Goal: Find contact information: Find contact information

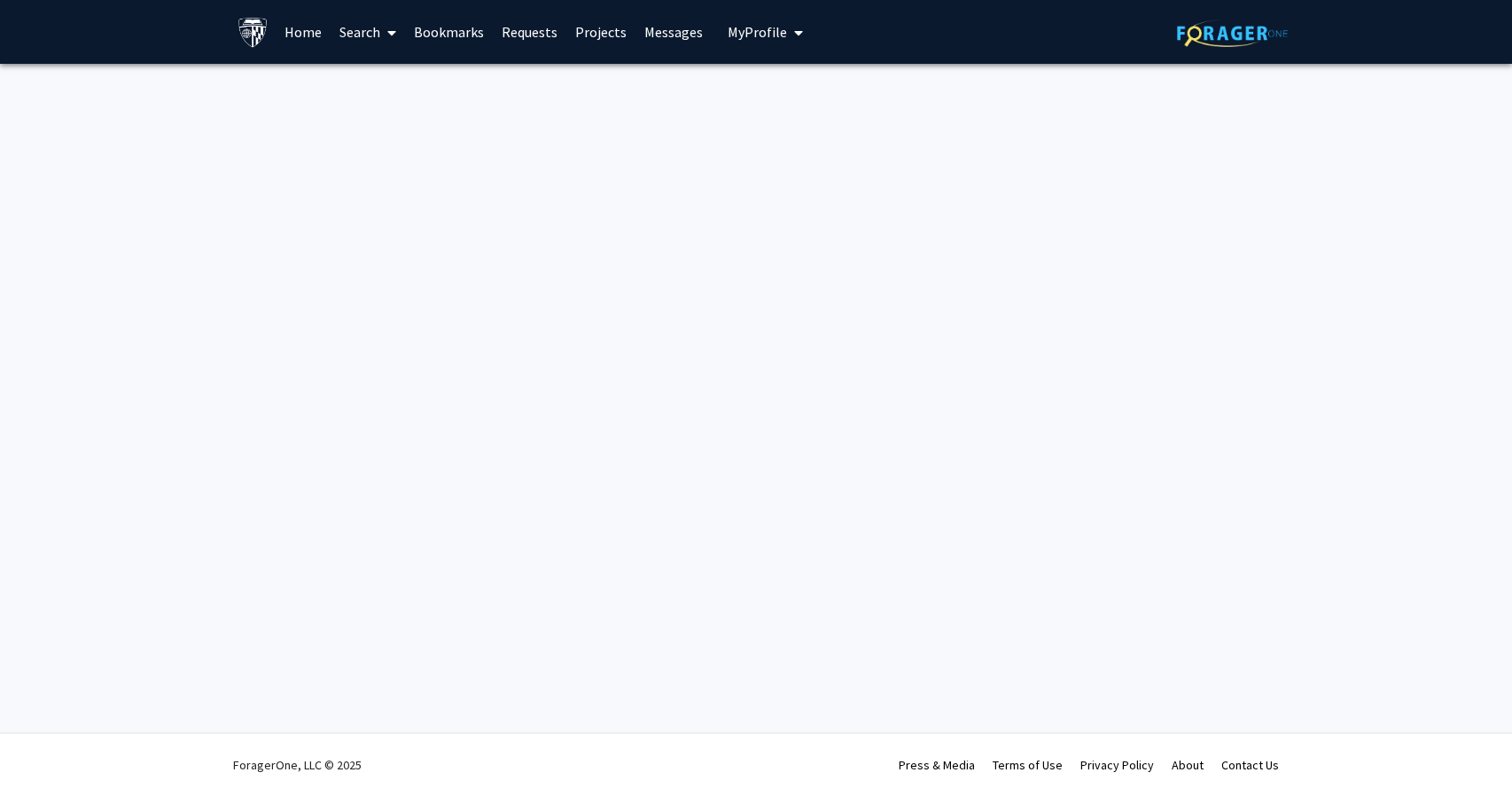
drag, startPoint x: 558, startPoint y: 441, endPoint x: 536, endPoint y: 352, distance: 91.7
click at [552, 463] on div "Skip navigation Home Search Bookmarks Requests Projects Messages My Profile Lej…" at bounding box center [756, 398] width 1512 height 796
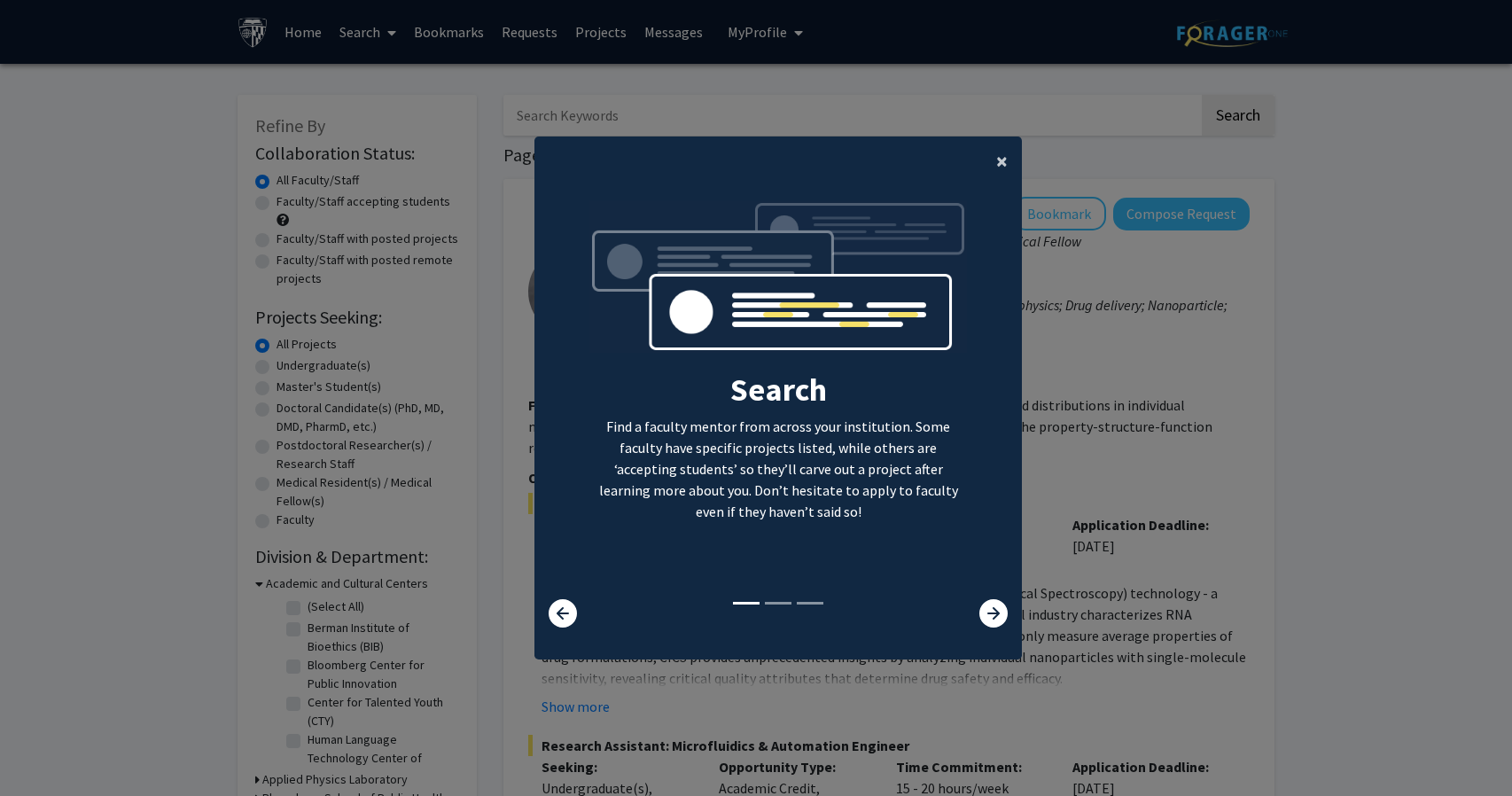
click at [996, 162] on span "×" at bounding box center [1002, 160] width 11 height 27
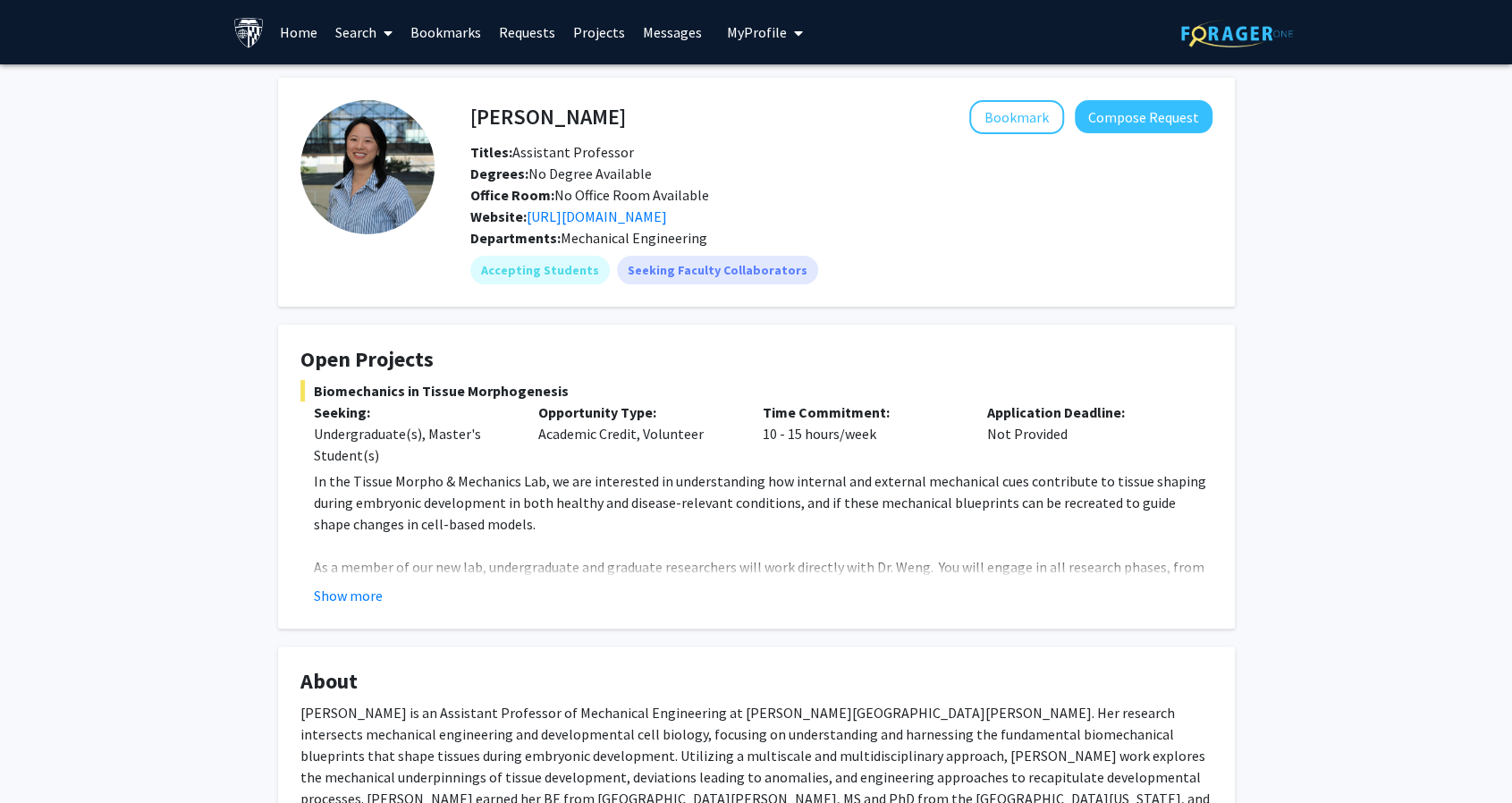
drag, startPoint x: 614, startPoint y: 1, endPoint x: 549, endPoint y: 449, distance: 452.7
click at [549, 449] on div "Opportunity Type: Academic Credit, Volunteer" at bounding box center [637, 434] width 224 height 65
click at [358, 590] on button "Show more" at bounding box center [348, 596] width 68 height 22
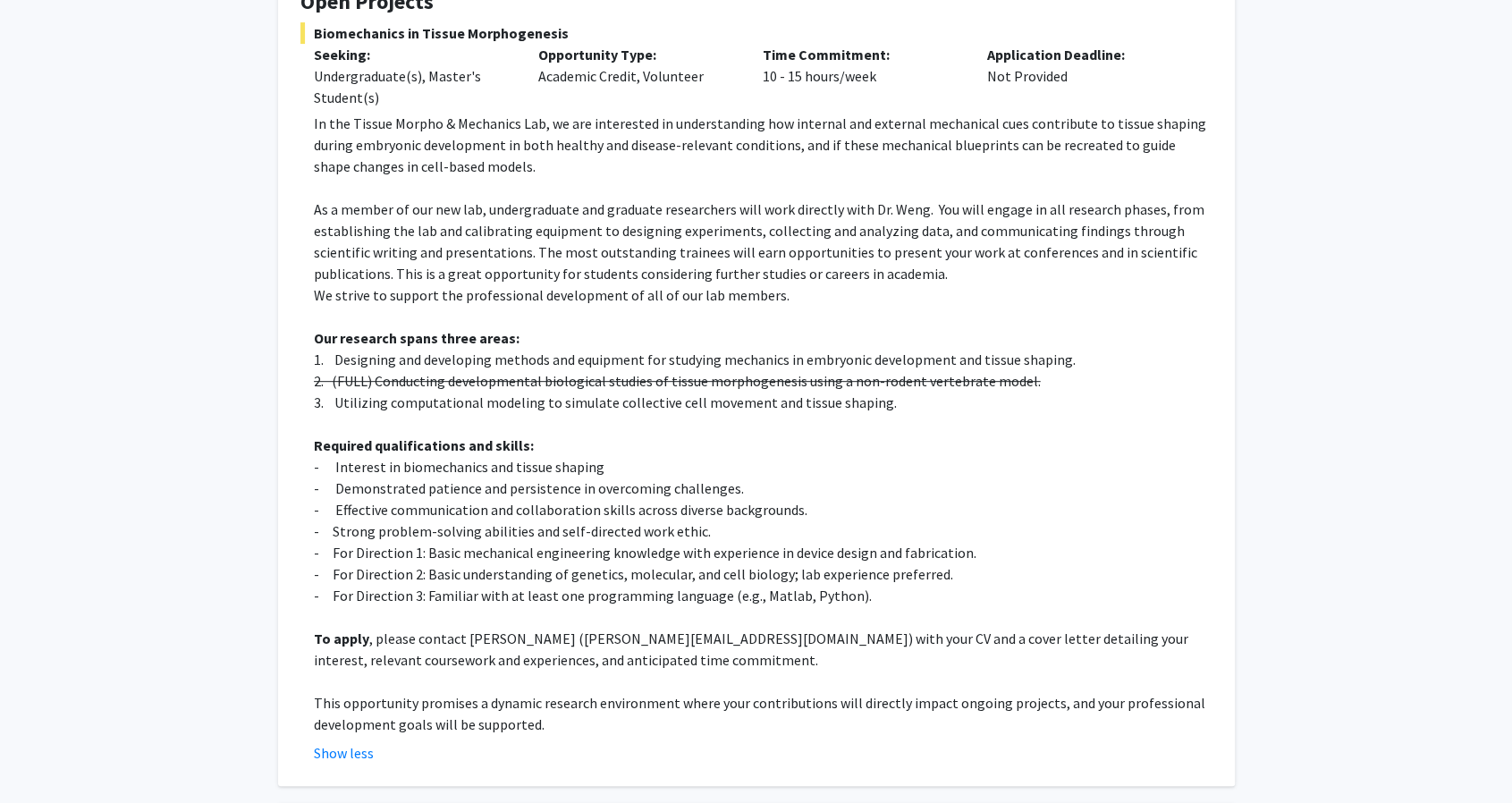
scroll to position [626, 0]
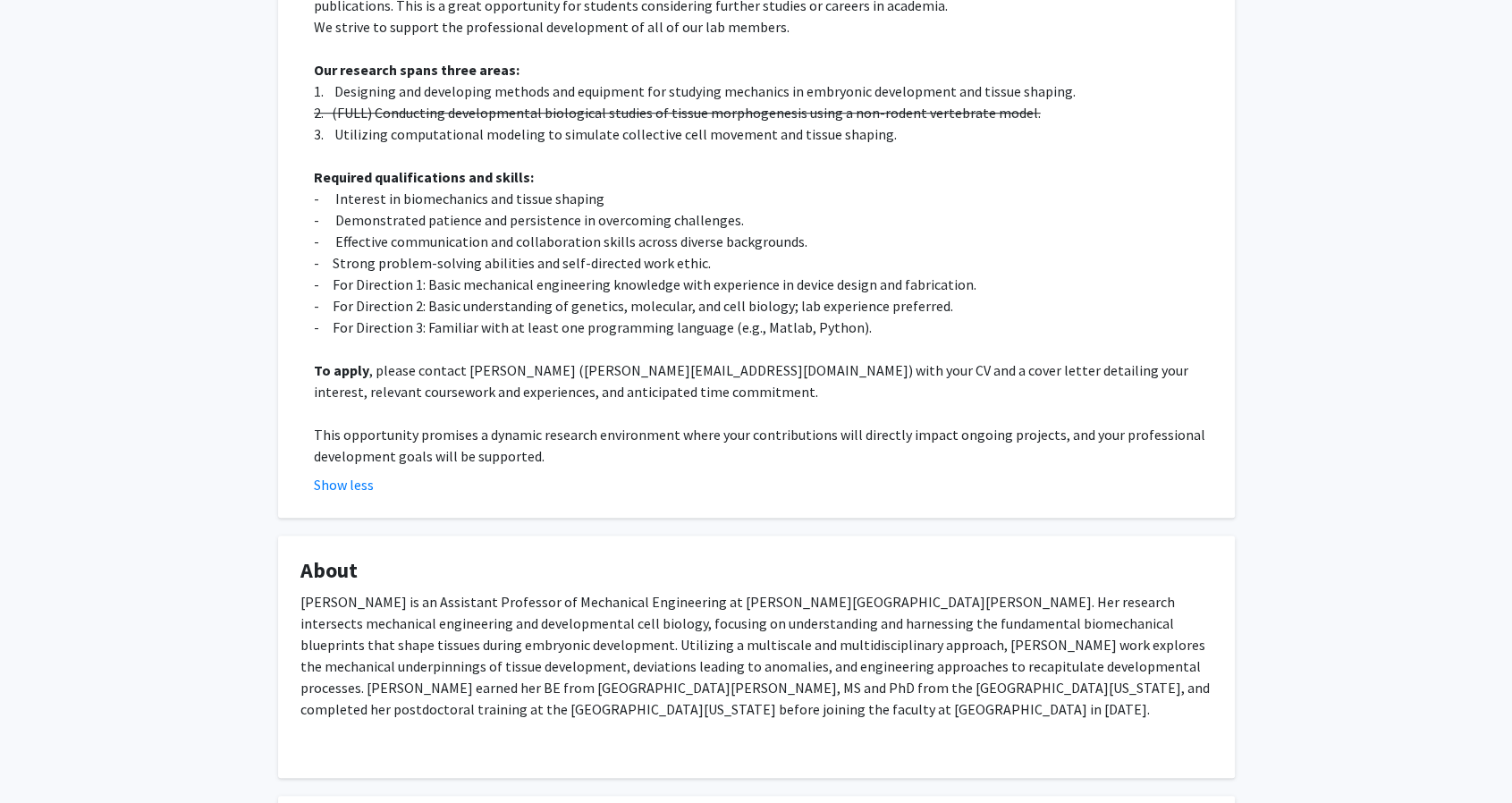
click at [1346, 643] on div "Shinuo Weng Bookmark Compose Request Titles: Assistant Professor Degrees: No De…" at bounding box center [756, 202] width 1512 height 1529
drag, startPoint x: 549, startPoint y: 373, endPoint x: 644, endPoint y: 380, distance: 95.3
click at [645, 376] on p "To apply , please contact Shinuo Weng (s.weng@jhu.edu) with your CV and a cover…" at bounding box center [763, 380] width 898 height 43
copy p "s.weng@jhu.edu"
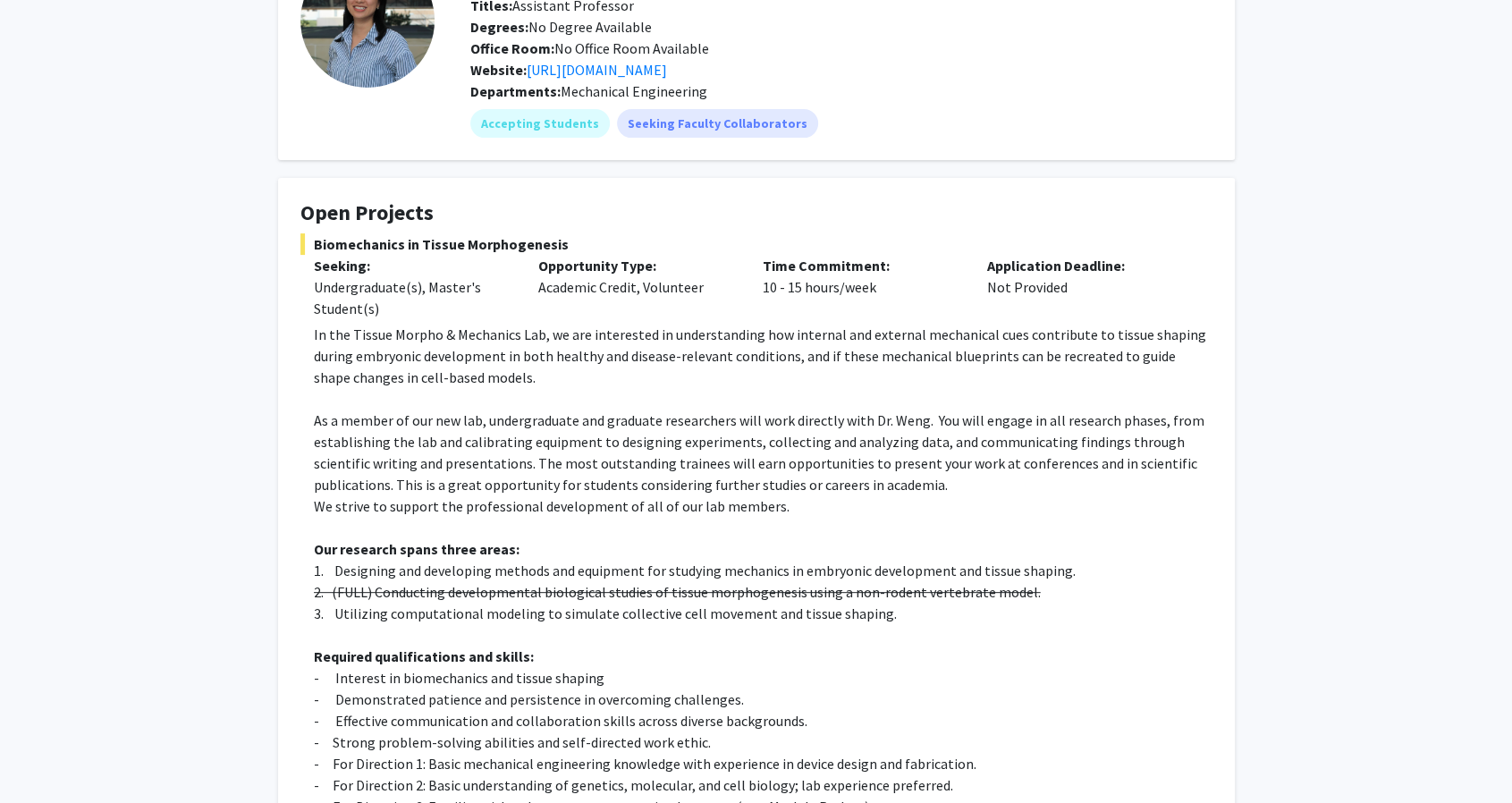
scroll to position [89, 0]
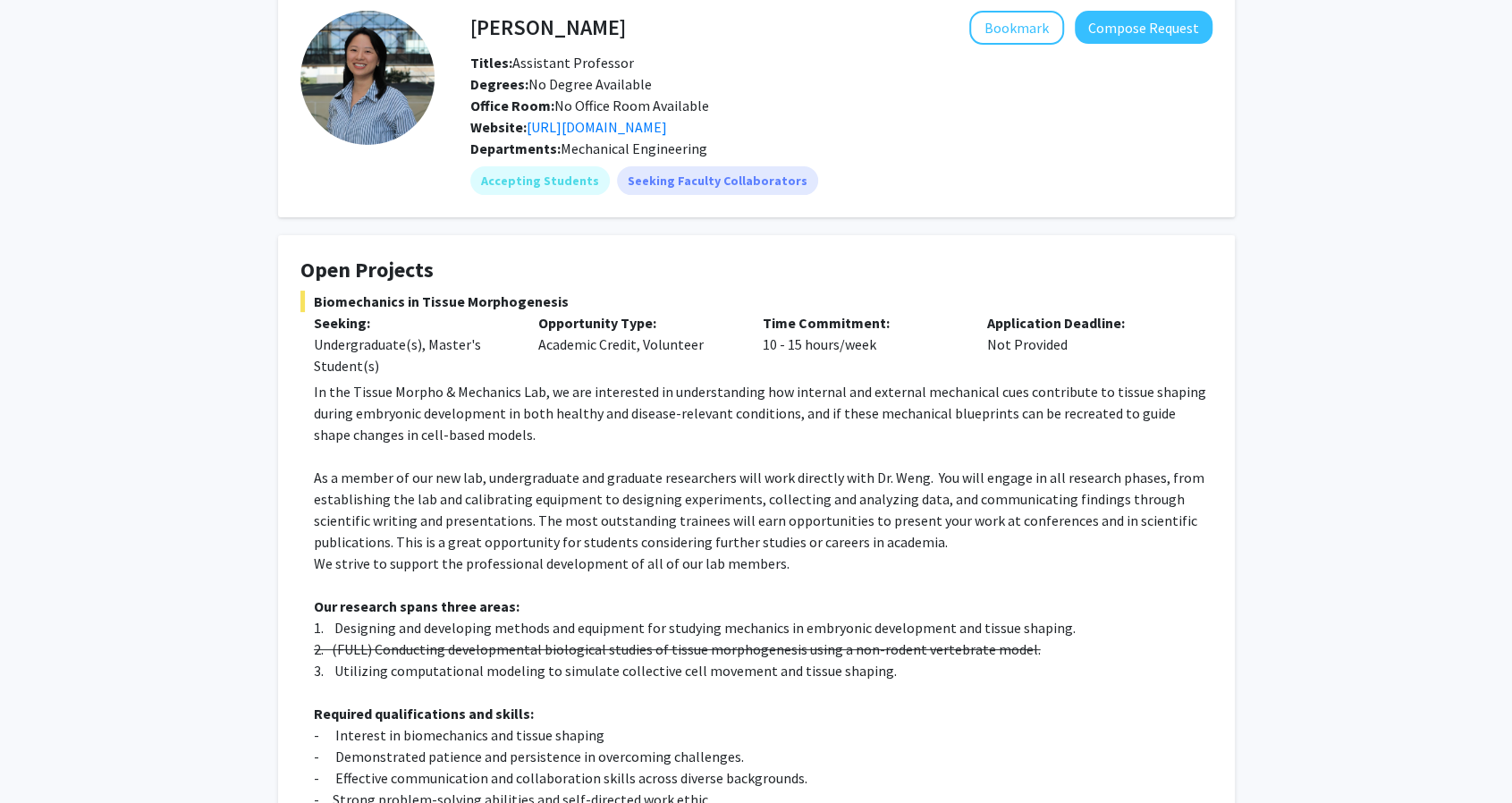
click at [991, 489] on p "As a member of our new lab, undergraduate and graduate researchers will work di…" at bounding box center [763, 509] width 898 height 86
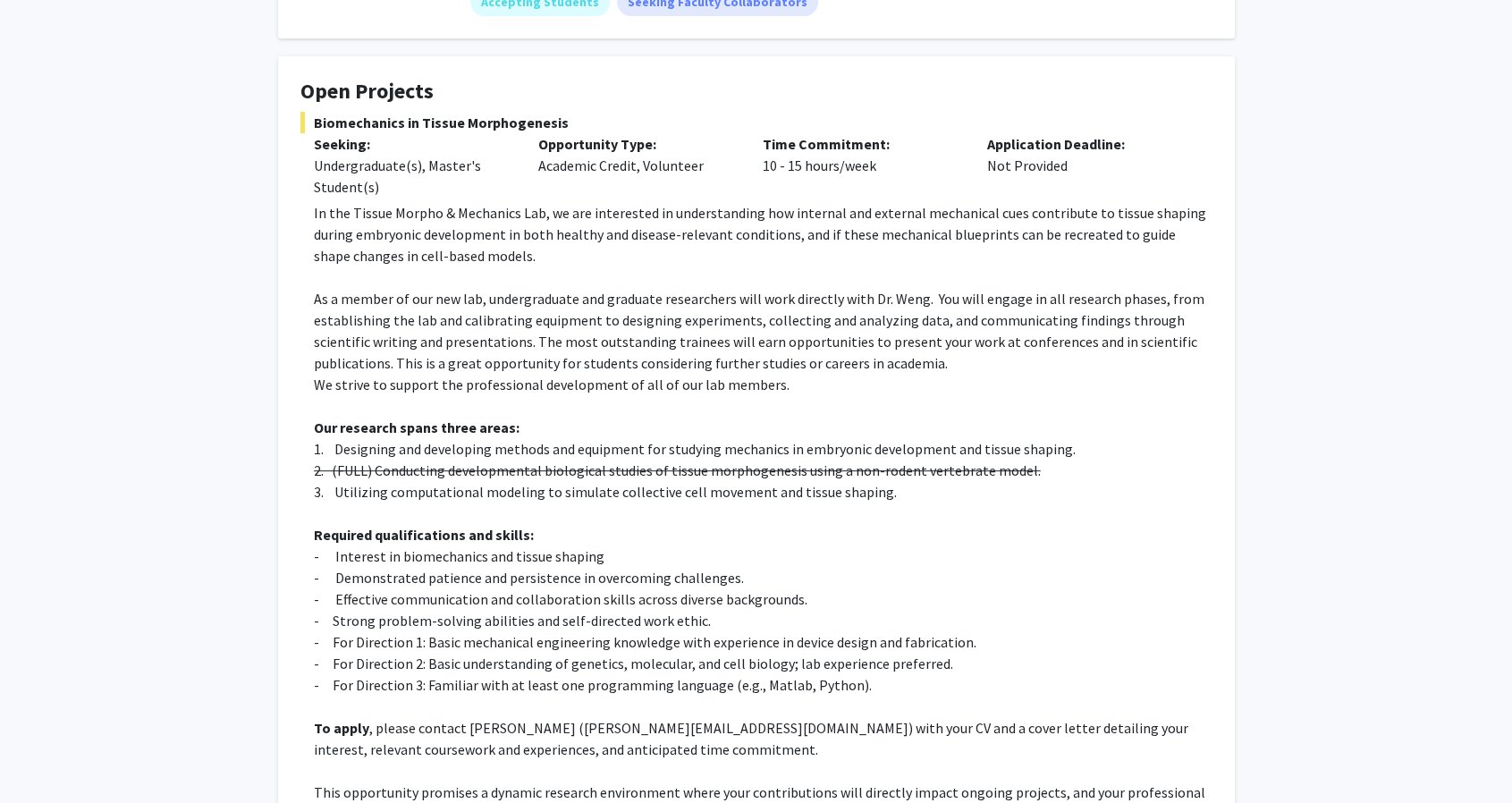
scroll to position [0, 0]
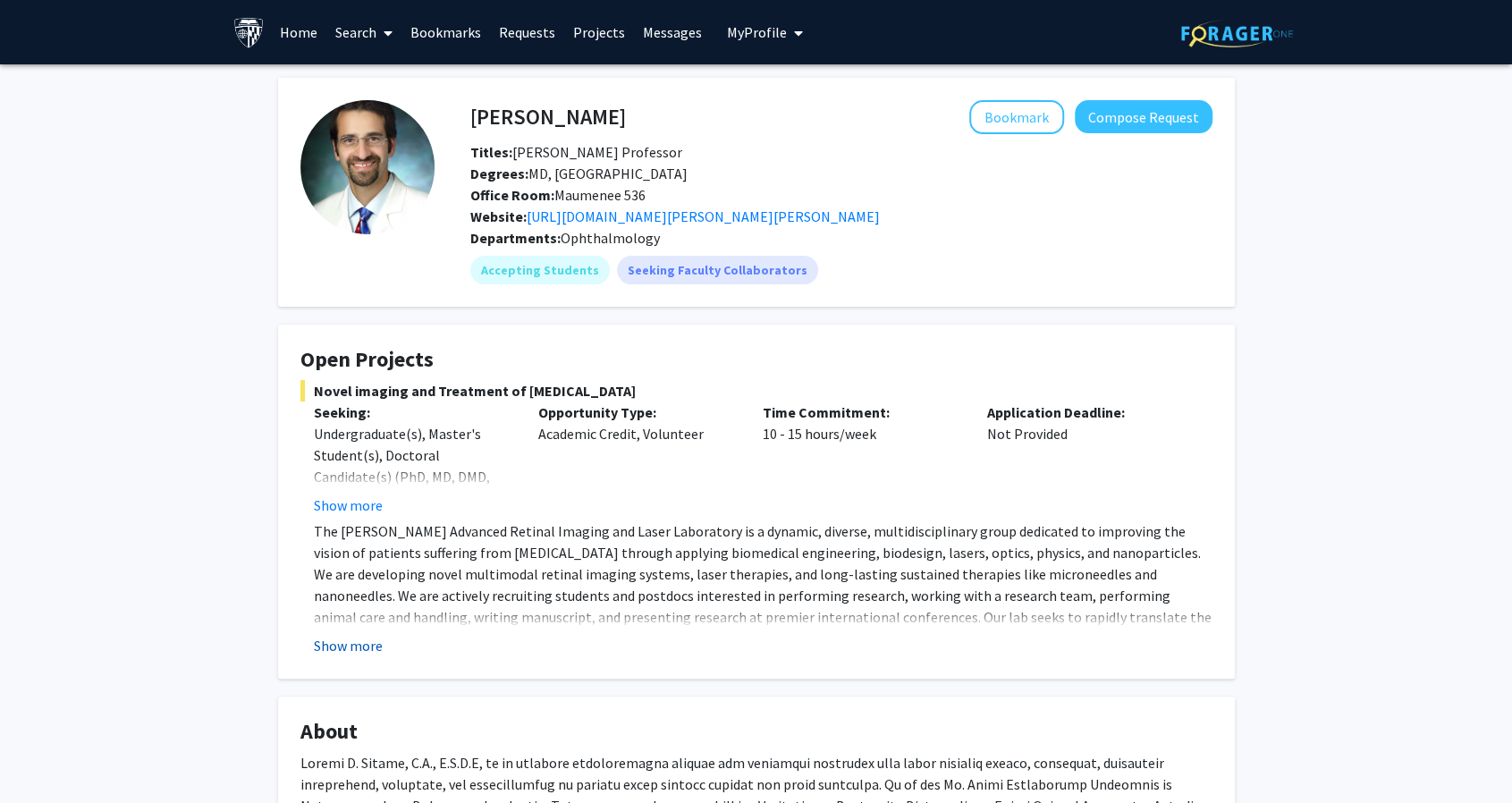
click at [369, 650] on button "Show more" at bounding box center [348, 645] width 68 height 22
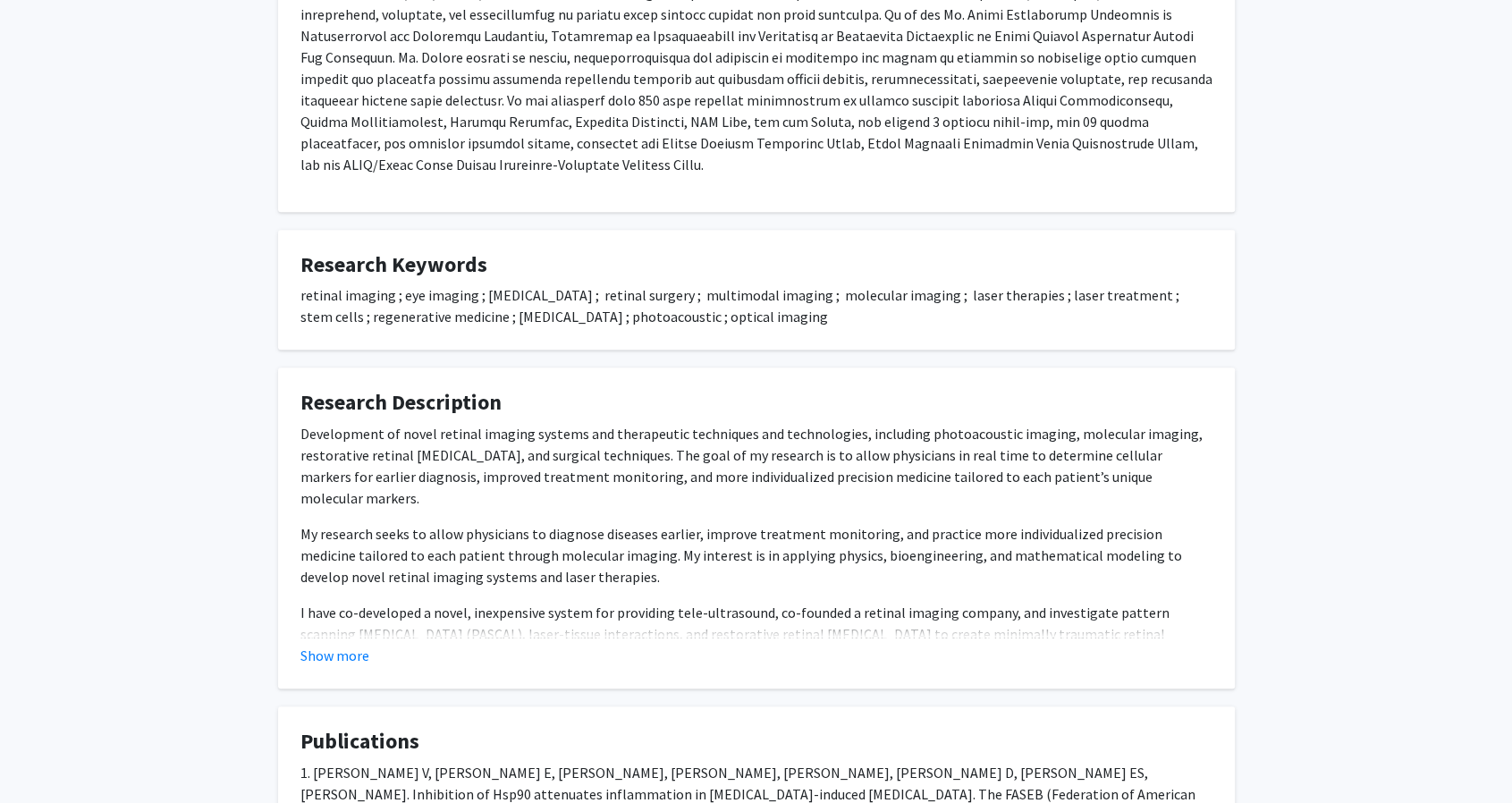
scroll to position [805, 0]
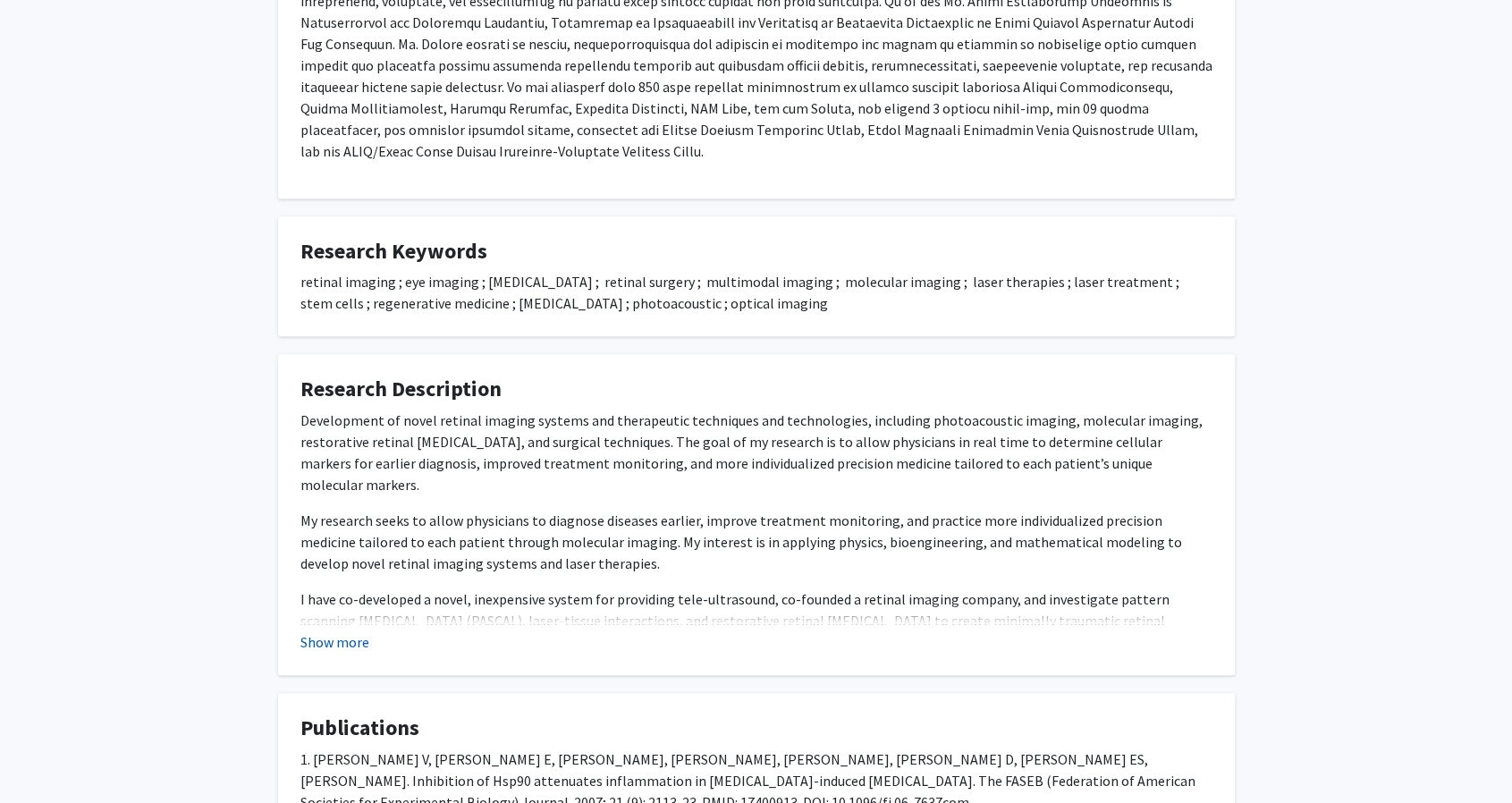
click at [343, 640] on button "Show more" at bounding box center [334, 642] width 68 height 22
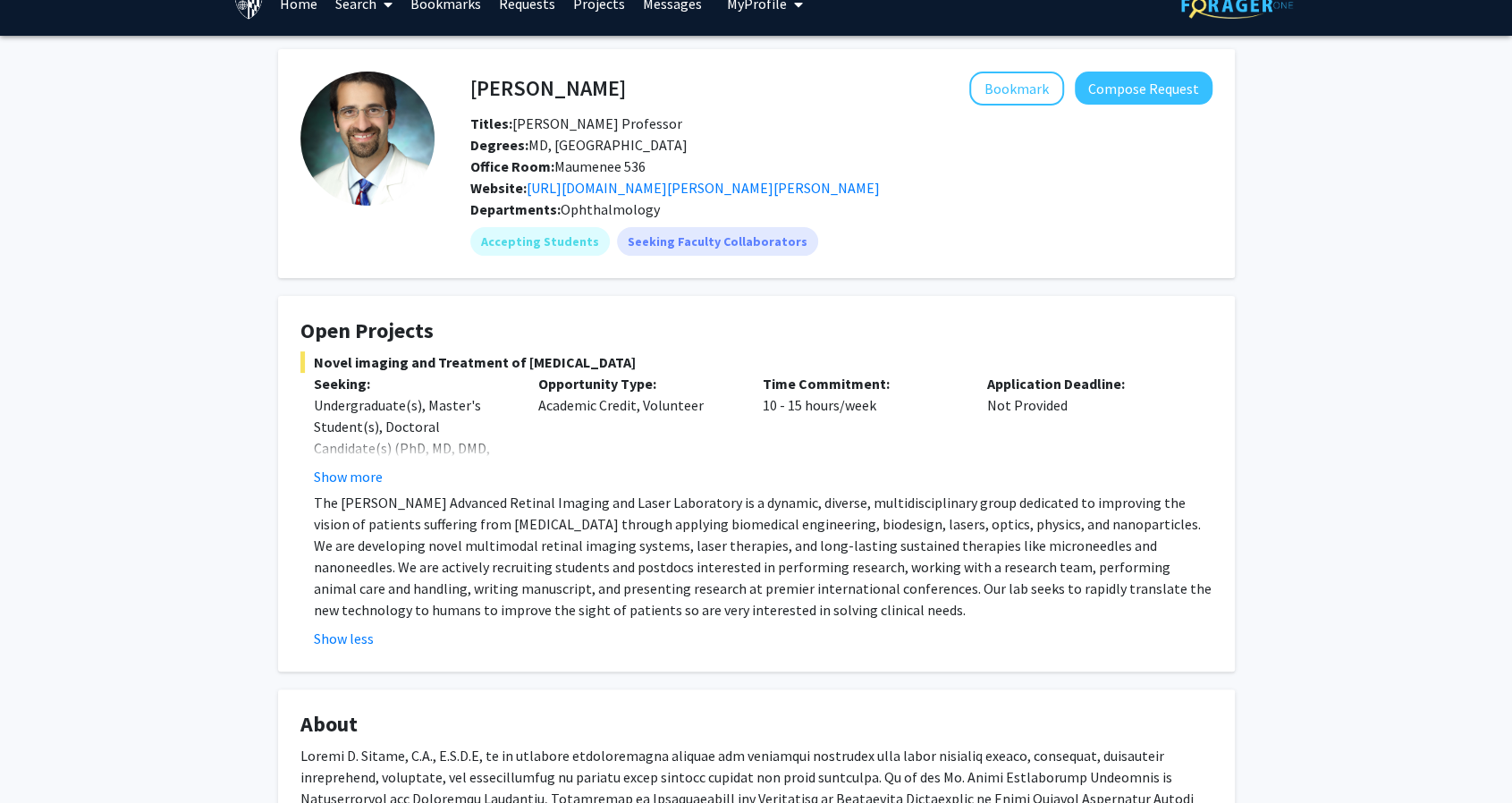
scroll to position [89, 0]
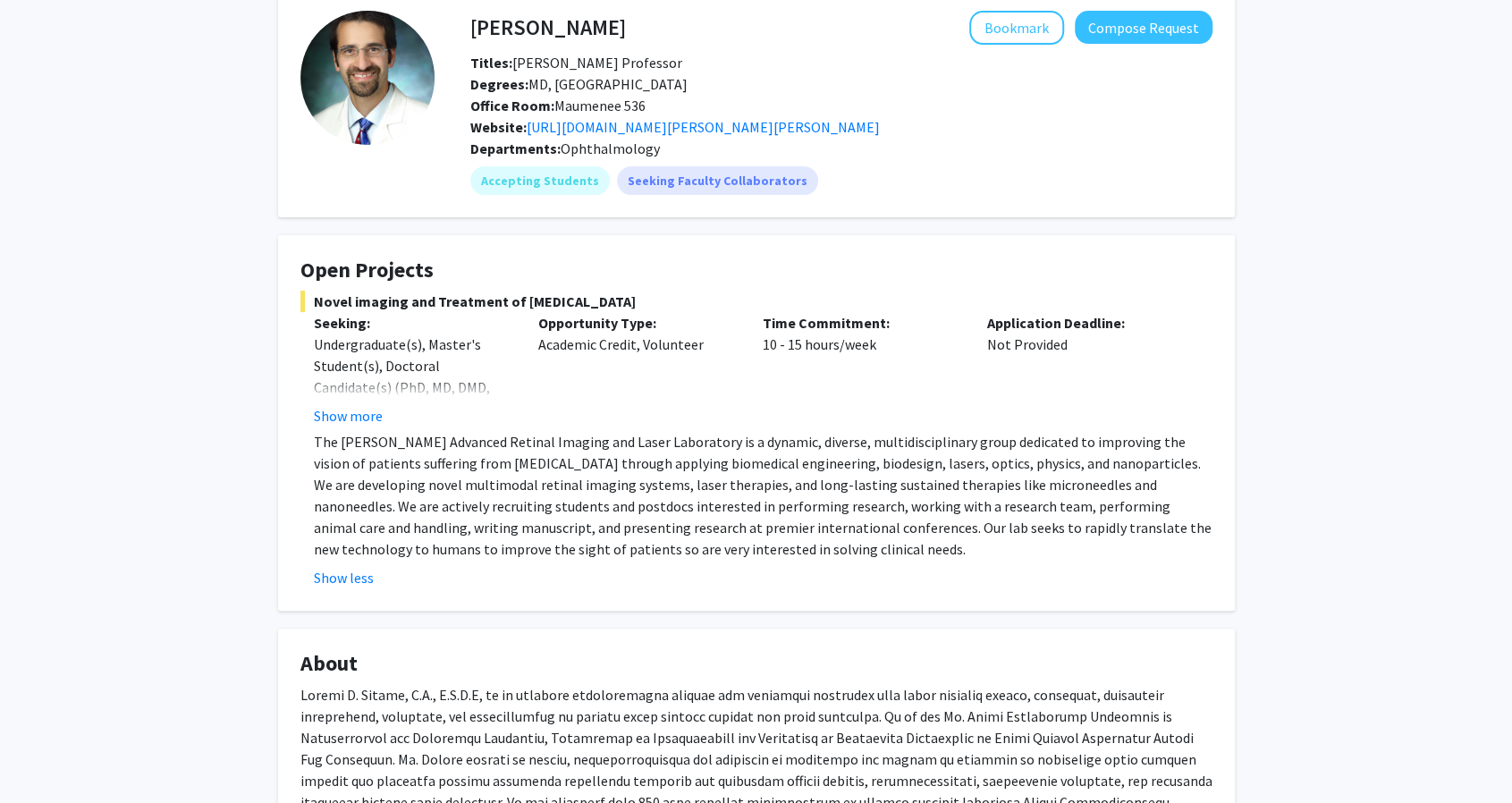
click at [361, 397] on div "Undergraduate(s), Master's Student(s), Doctoral Candidate(s) (PhD, MD, DMD, Pha…" at bounding box center [412, 409] width 198 height 150
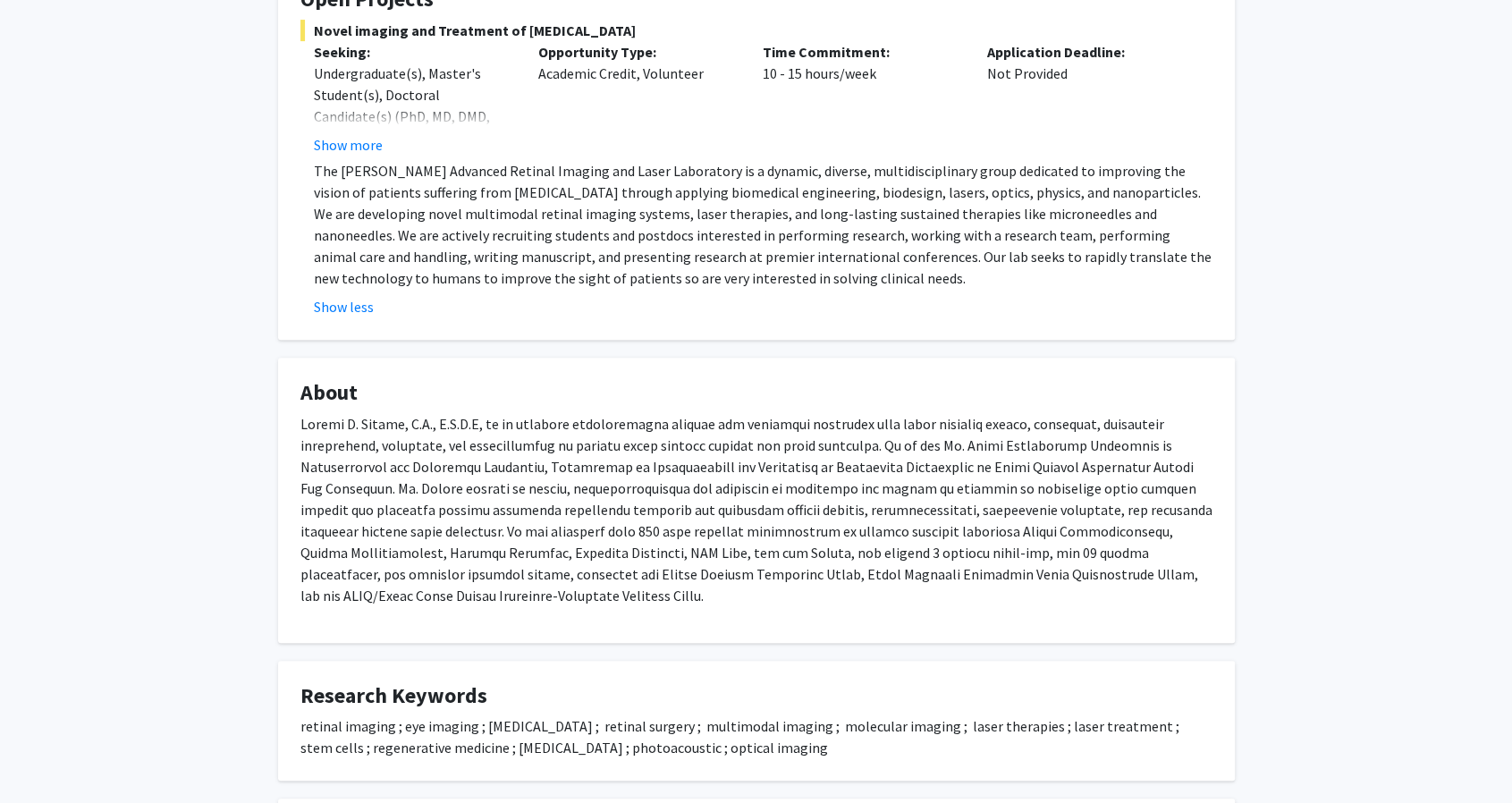
scroll to position [358, 0]
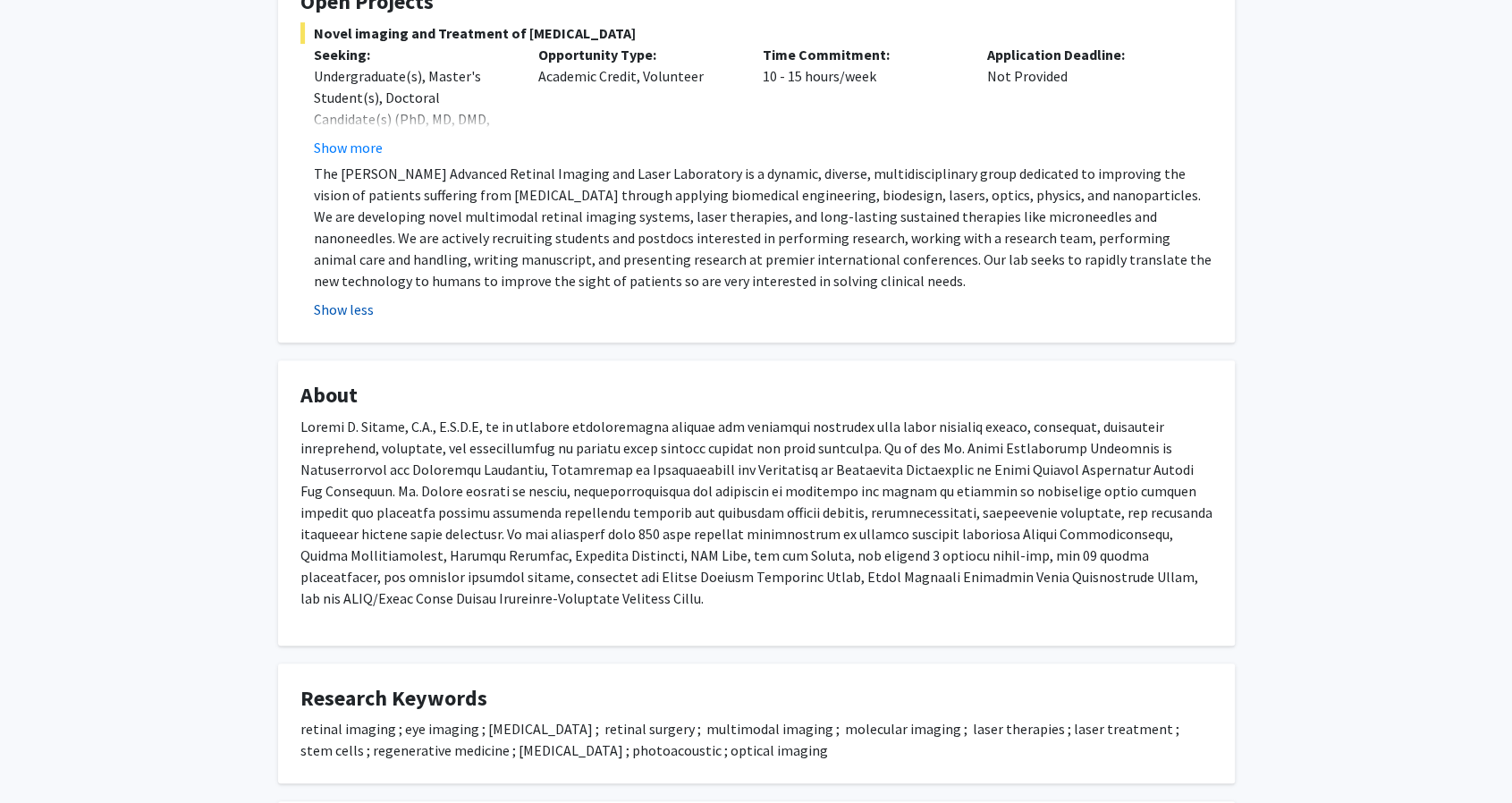
click at [354, 311] on button "Show less" at bounding box center [343, 309] width 60 height 22
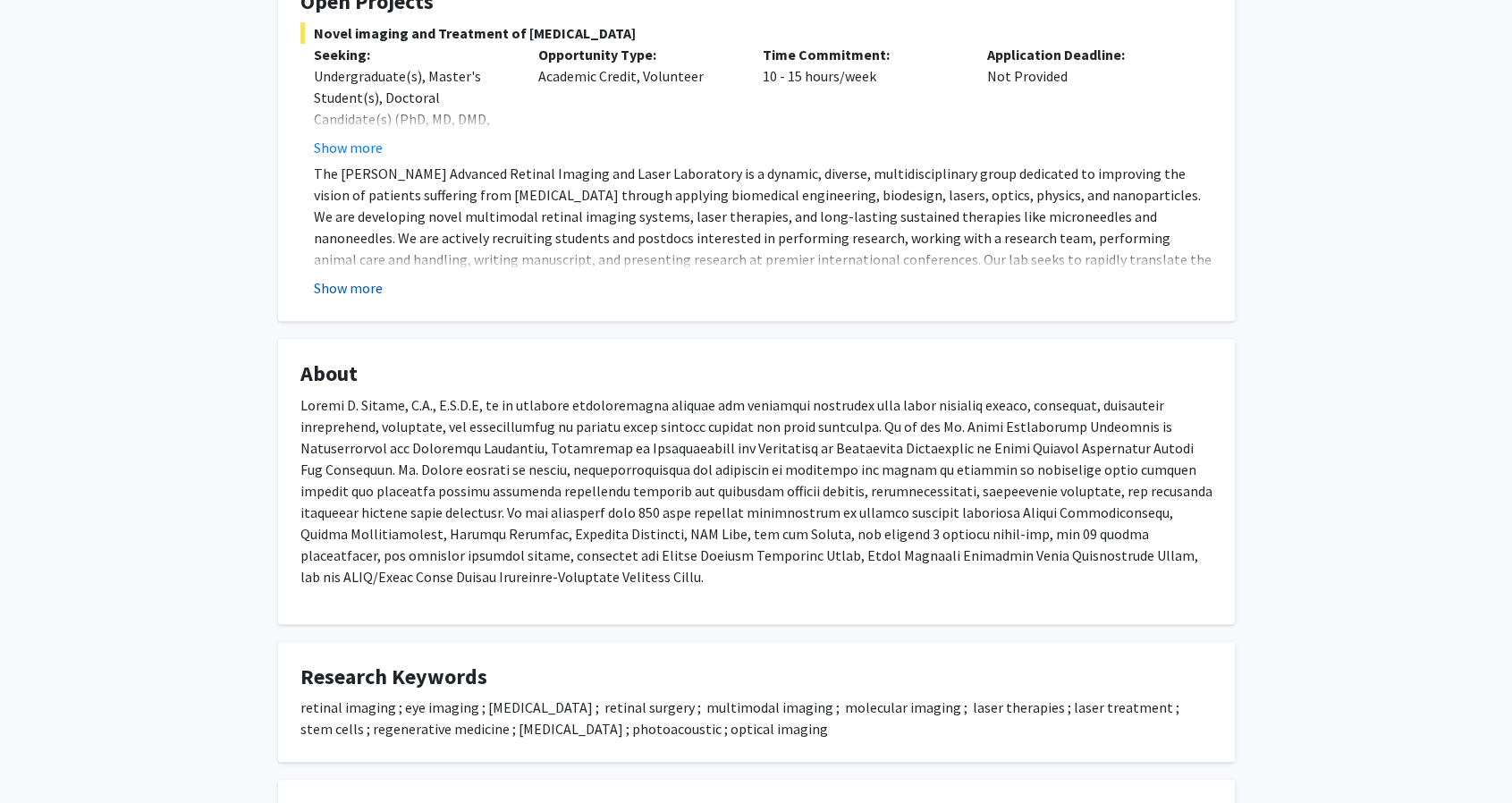
click at [347, 291] on button "Show more" at bounding box center [348, 288] width 68 height 22
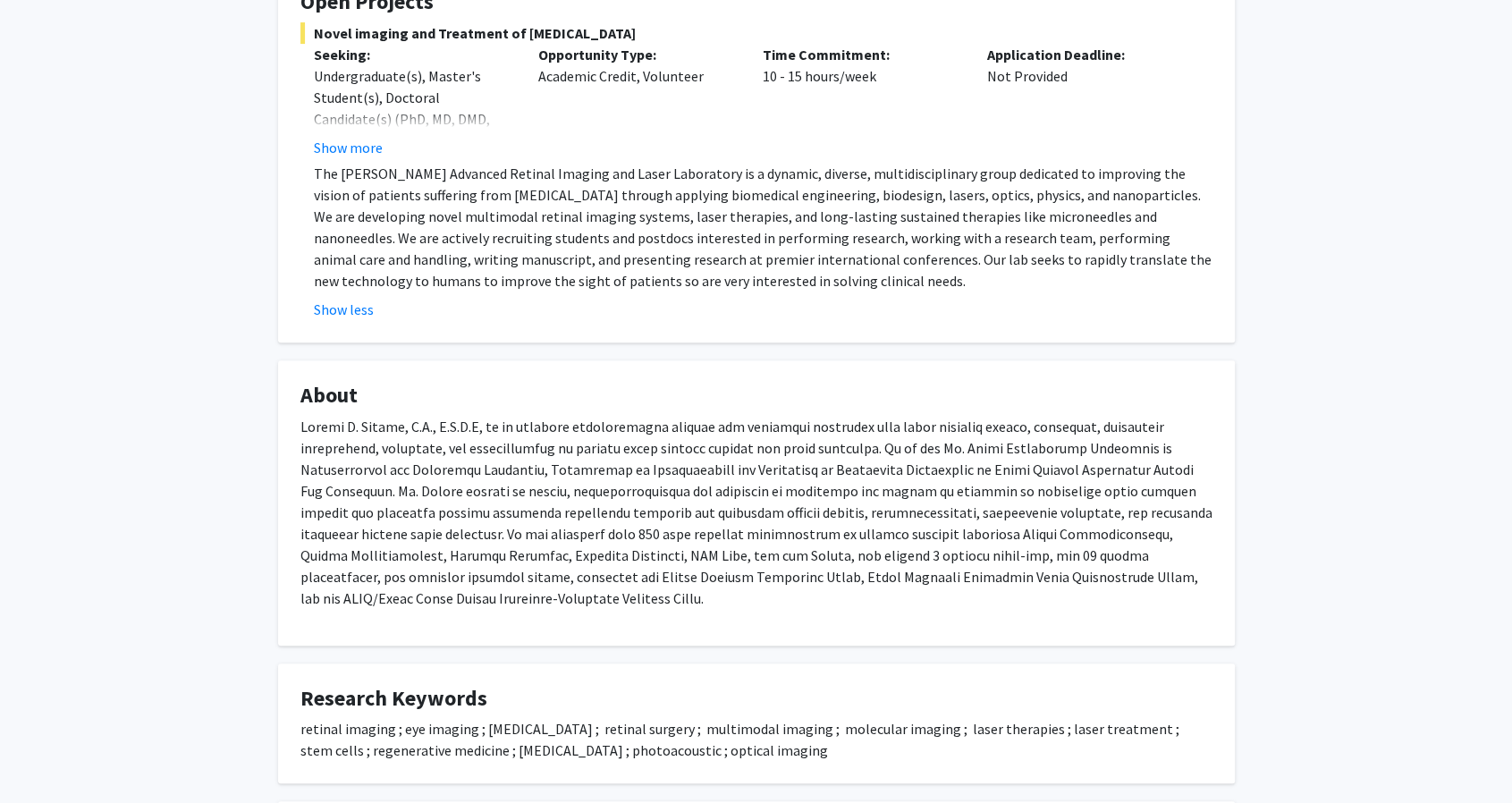
click at [354, 134] on fg-read-more "Undergraduate(s), Master's Student(s), Doctoral Candidate(s) (PhD, MD, DMD, Pha…" at bounding box center [412, 112] width 198 height 93
click at [353, 147] on button "Show more" at bounding box center [348, 147] width 68 height 22
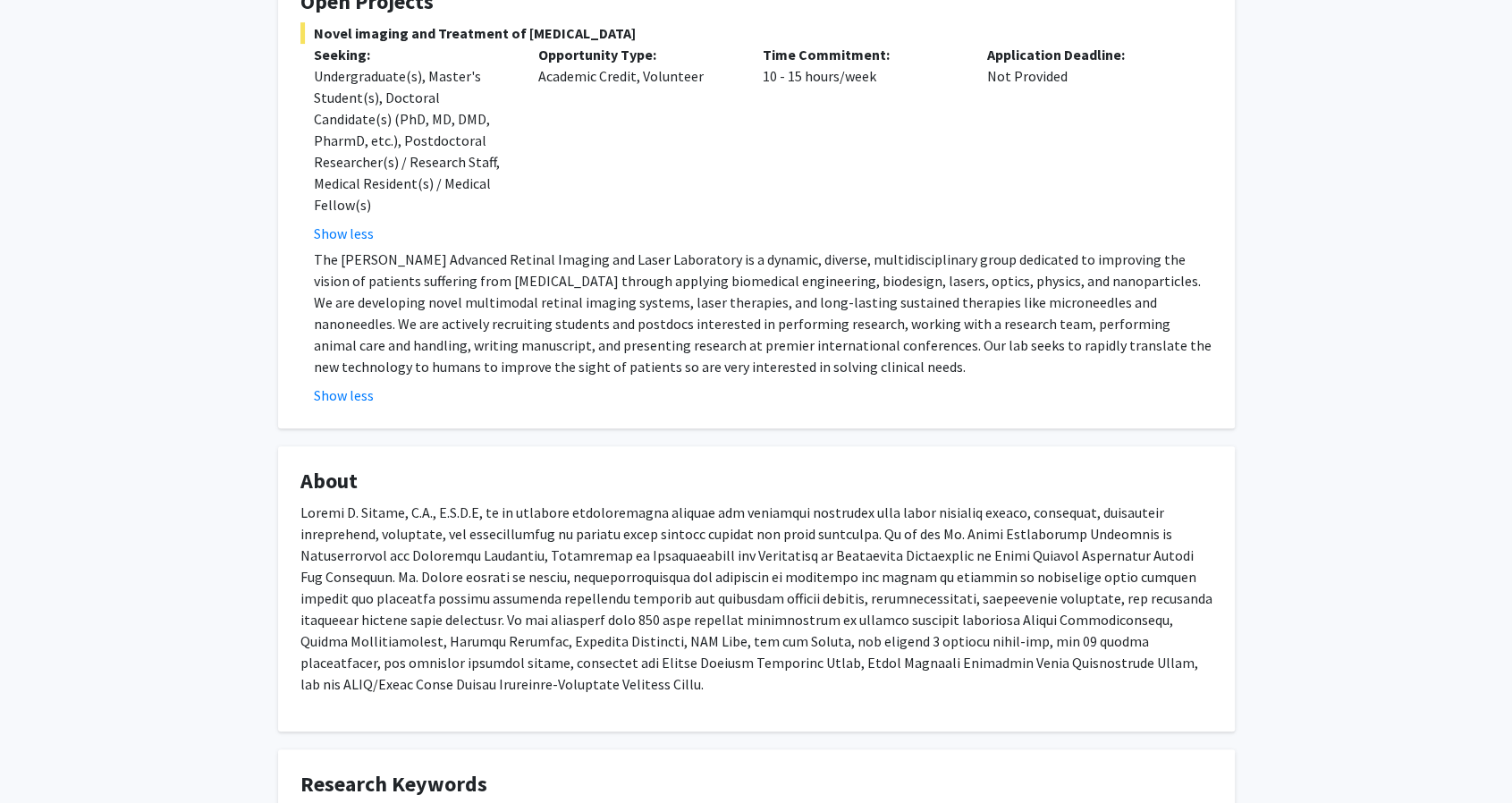
scroll to position [0, 0]
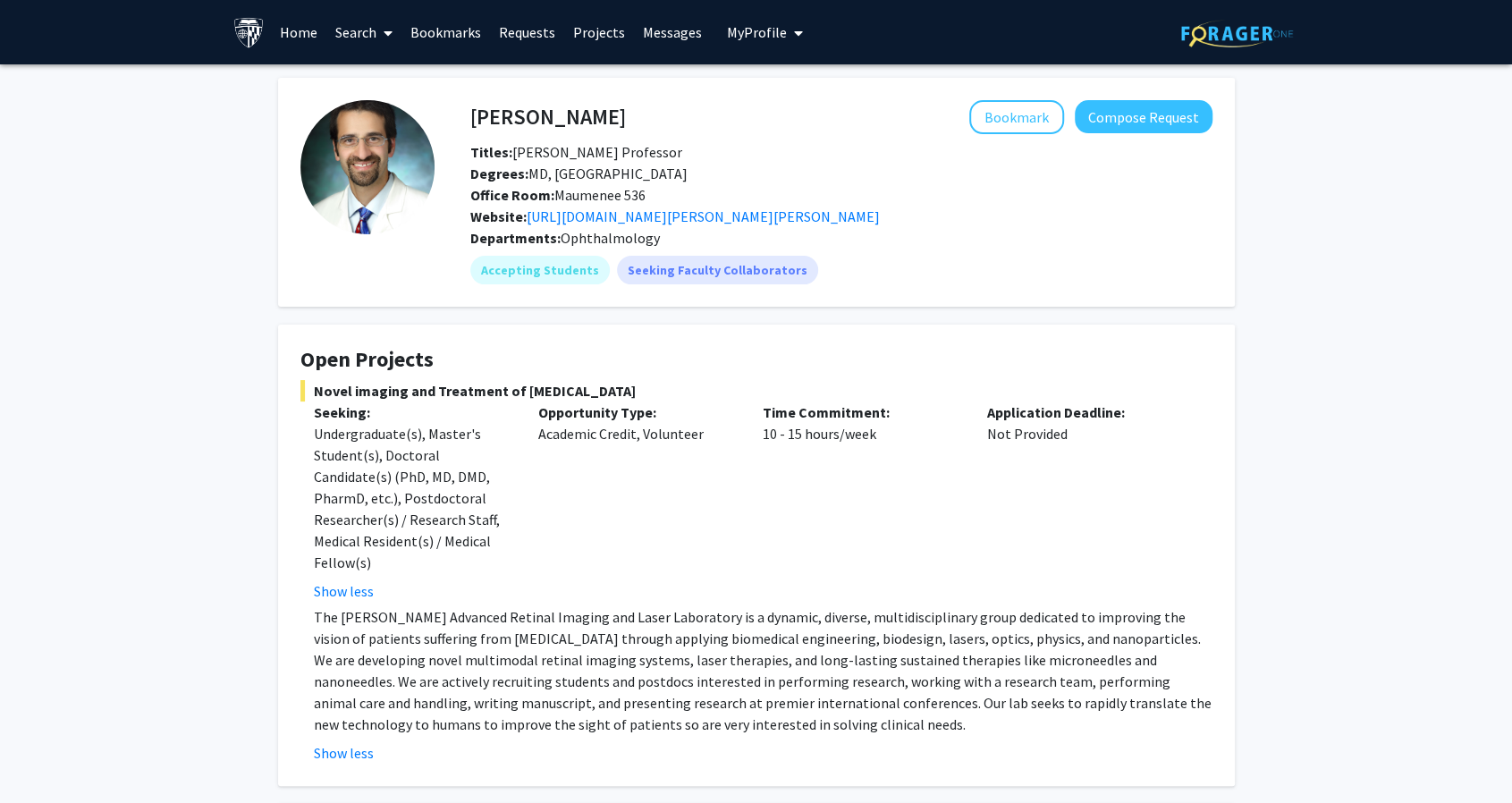
drag, startPoint x: 670, startPoint y: 7, endPoint x: 1250, endPoint y: 271, distance: 637.3
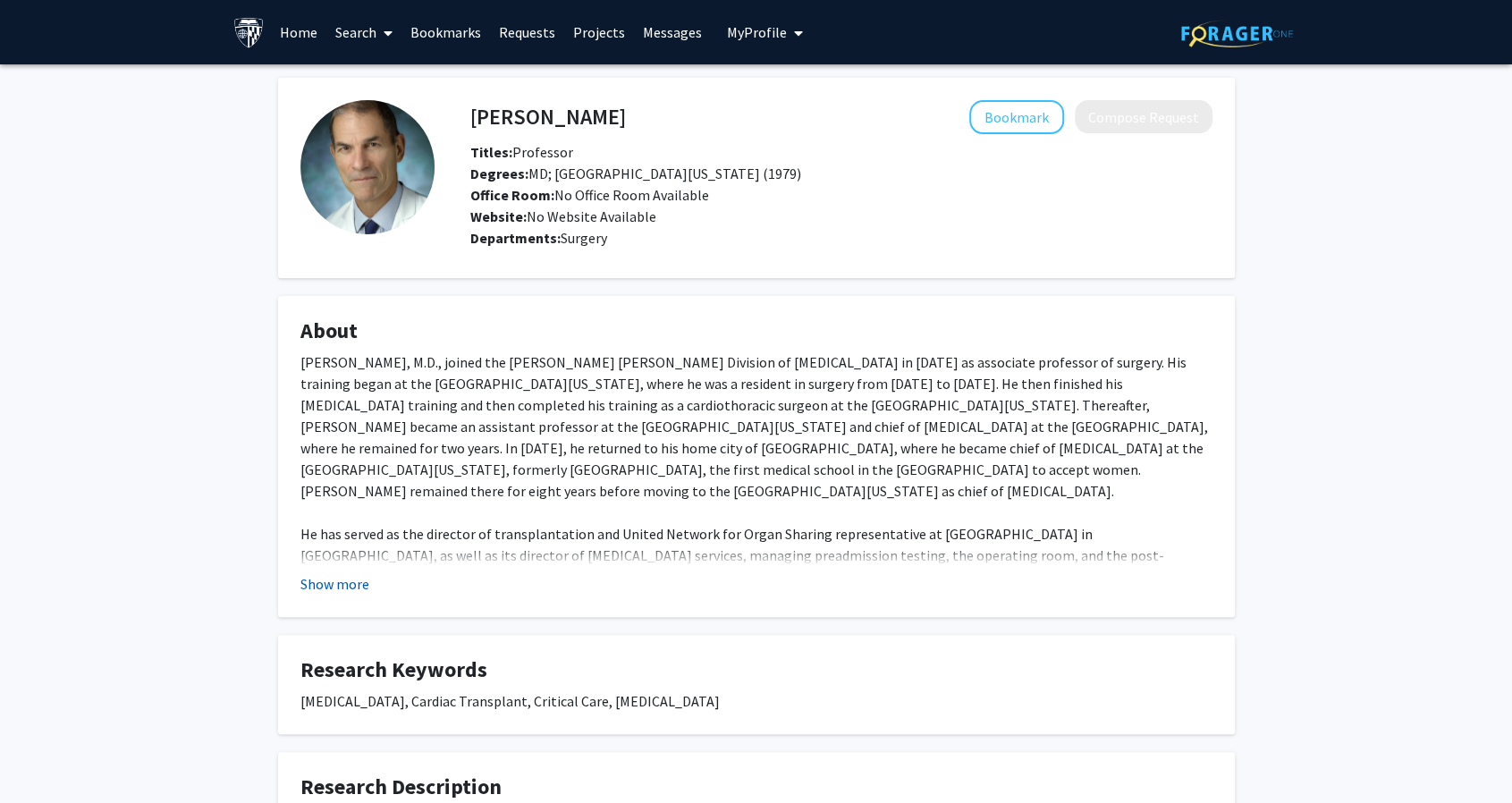
click at [350, 582] on button "Show more" at bounding box center [334, 583] width 68 height 22
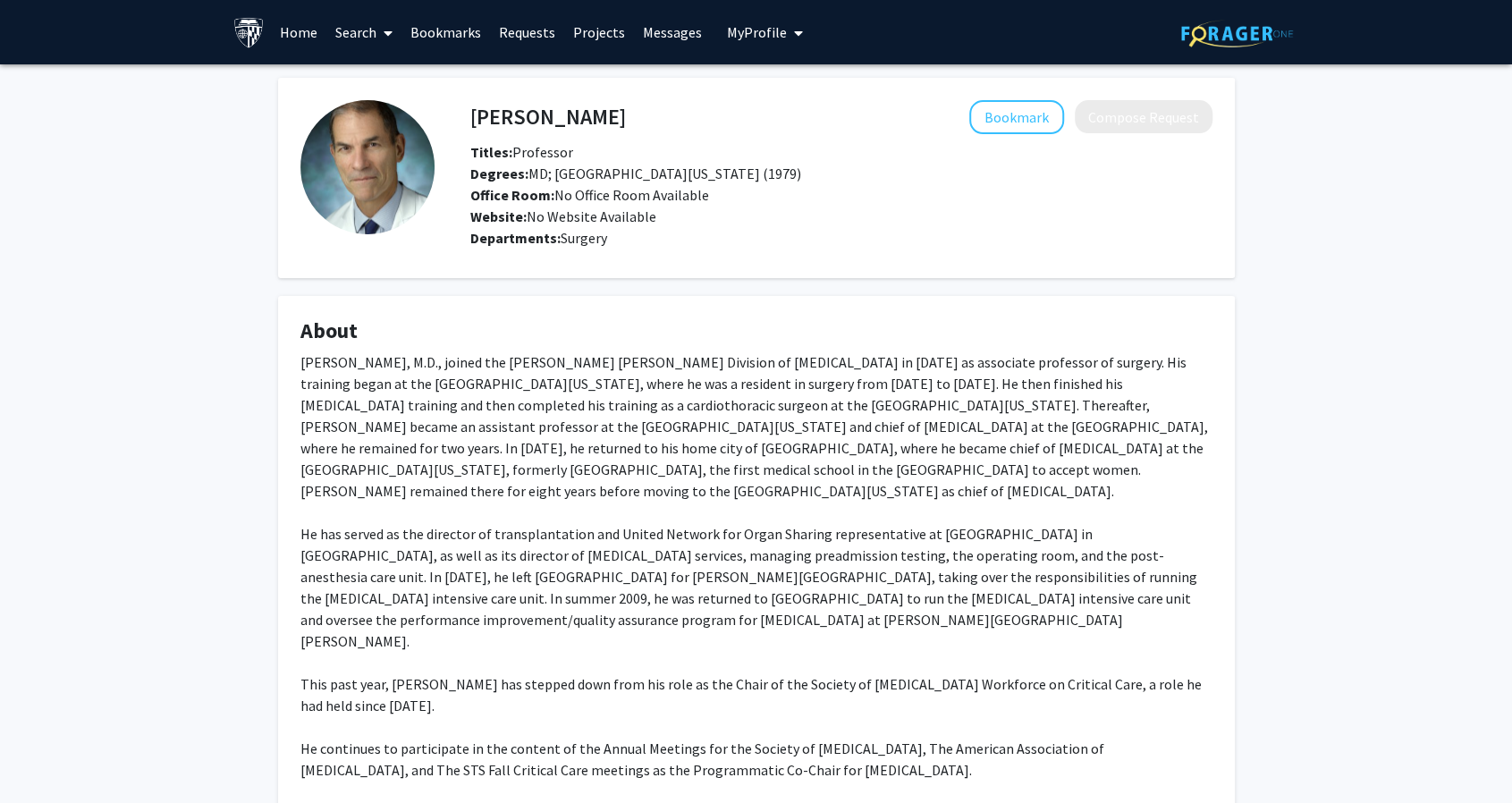
click at [340, 177] on img at bounding box center [367, 166] width 134 height 134
drag, startPoint x: 474, startPoint y: 123, endPoint x: 610, endPoint y: 124, distance: 136.0
click at [610, 124] on h4 "Glenn Whitman" at bounding box center [548, 116] width 156 height 33
copy h4 "Glenn Whitman"
click at [828, 246] on div "Departments: Surgery" at bounding box center [841, 238] width 742 height 22
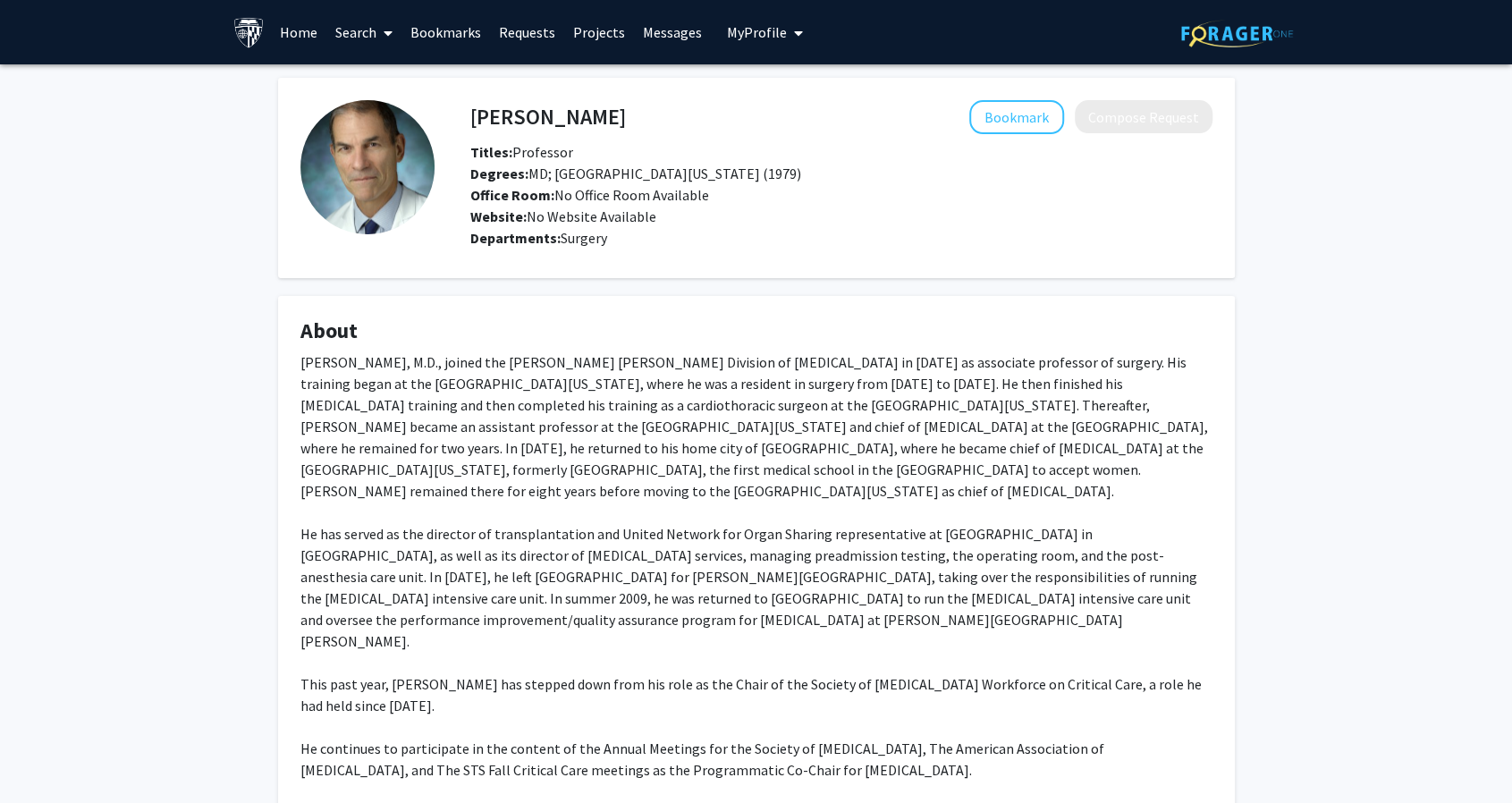
drag, startPoint x: 470, startPoint y: 11, endPoint x: 162, endPoint y: 207, distance: 365.1
click at [162, 207] on div "Glenn Whitman Bookmark Compose Request Titles: Professor Degrees: MD; Universit…" at bounding box center [756, 691] width 1512 height 1252
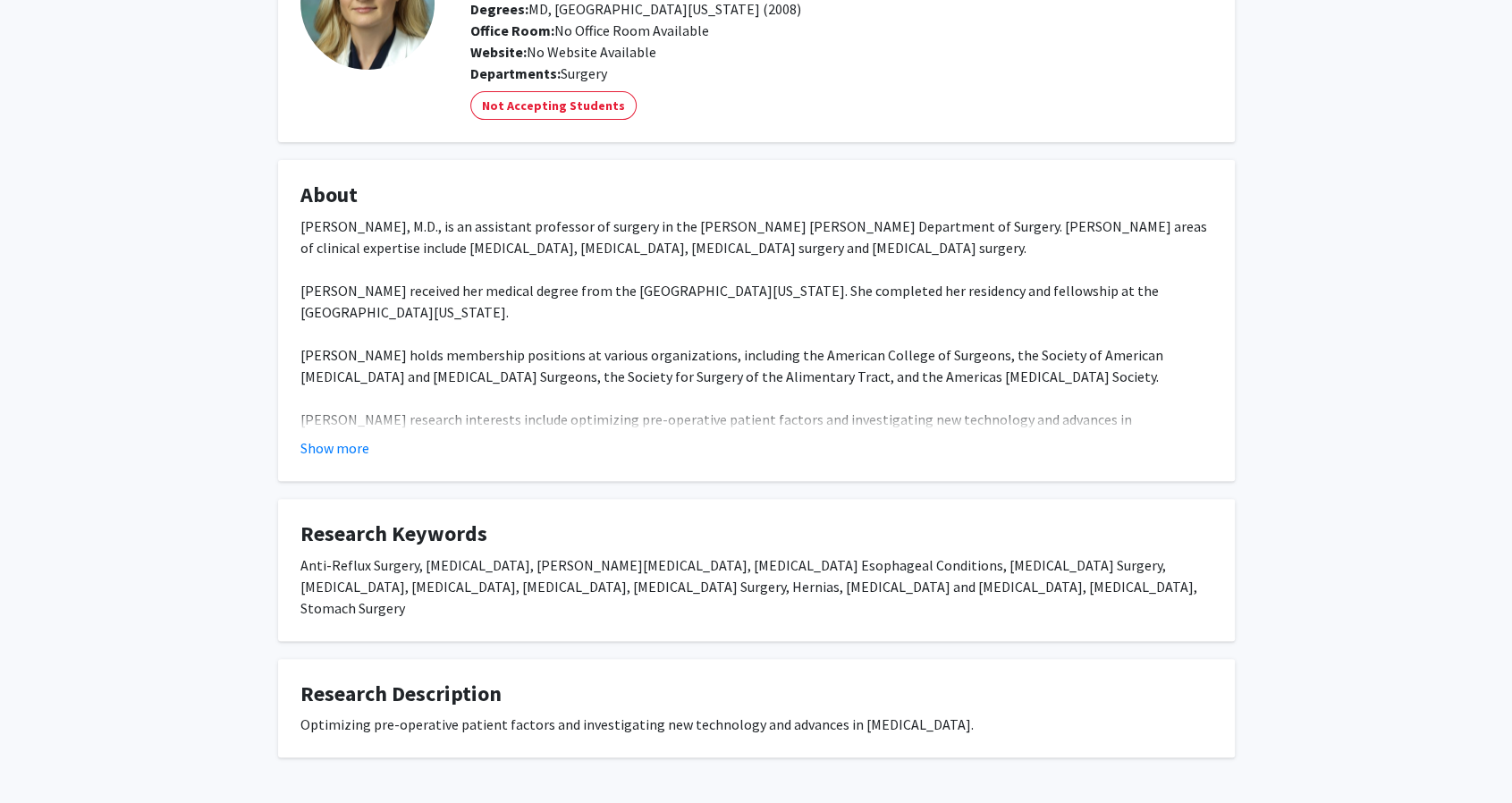
scroll to position [209, 0]
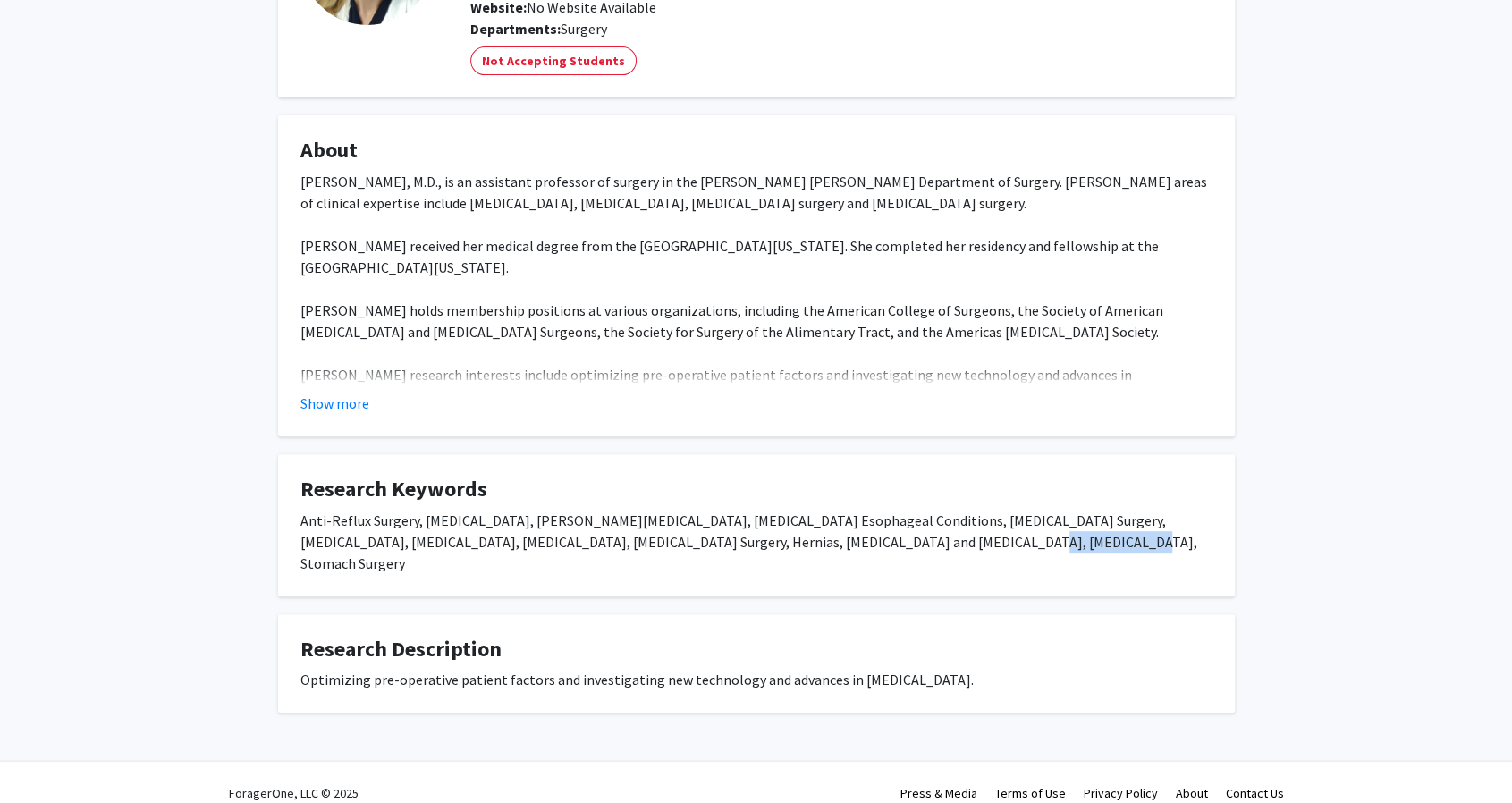
drag, startPoint x: 861, startPoint y: 545, endPoint x: 953, endPoint y: 545, distance: 92.0
click at [953, 545] on div "Anti-Reflux Surgery, [MEDICAL_DATA], [PERSON_NAME][MEDICAL_DATA], [MEDICAL_DATA…" at bounding box center [756, 543] width 912 height 65
